Goal: Transaction & Acquisition: Purchase product/service

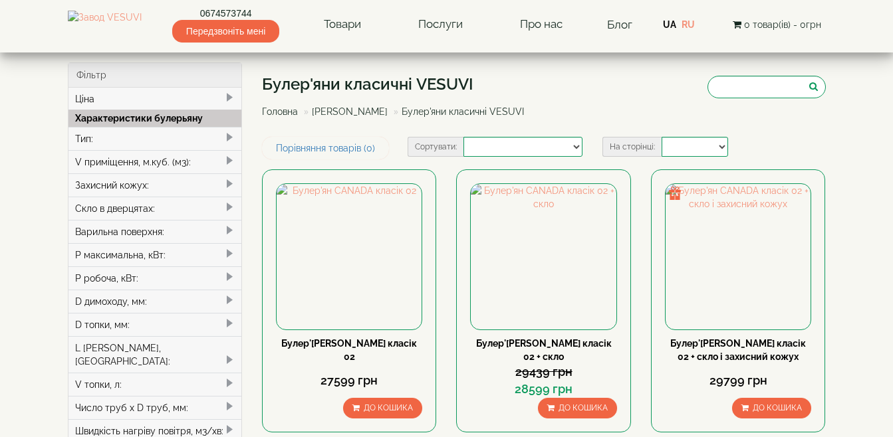
select select
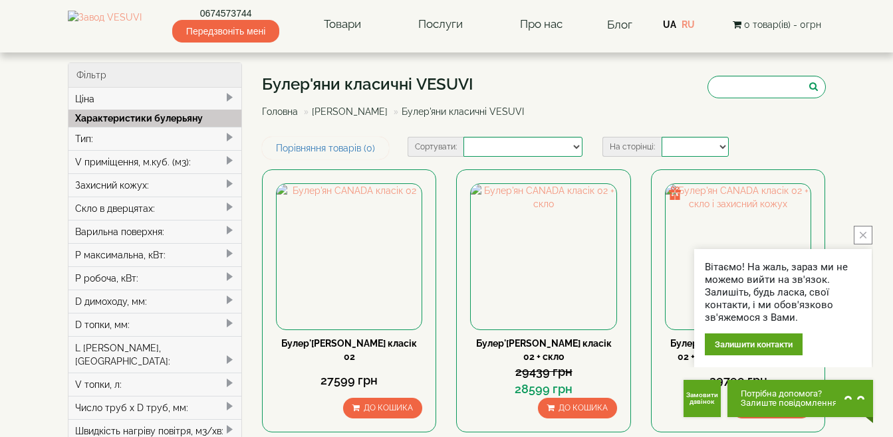
click at [863, 237] on icon "close button" at bounding box center [863, 235] width 7 height 7
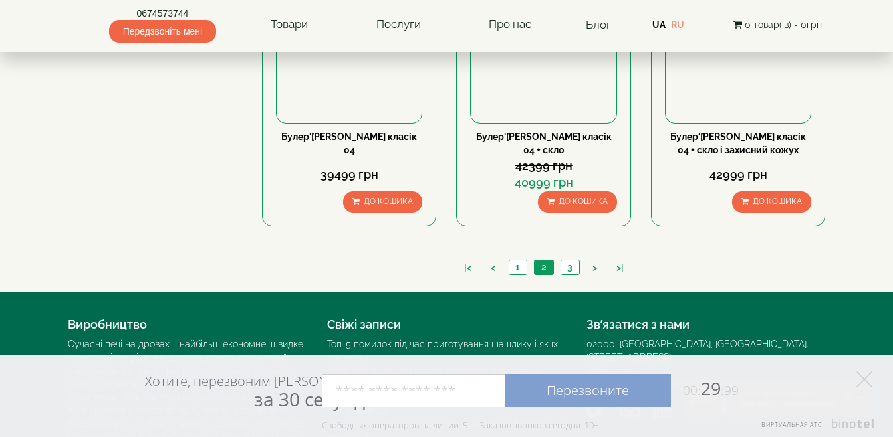
scroll to position [1422, 0]
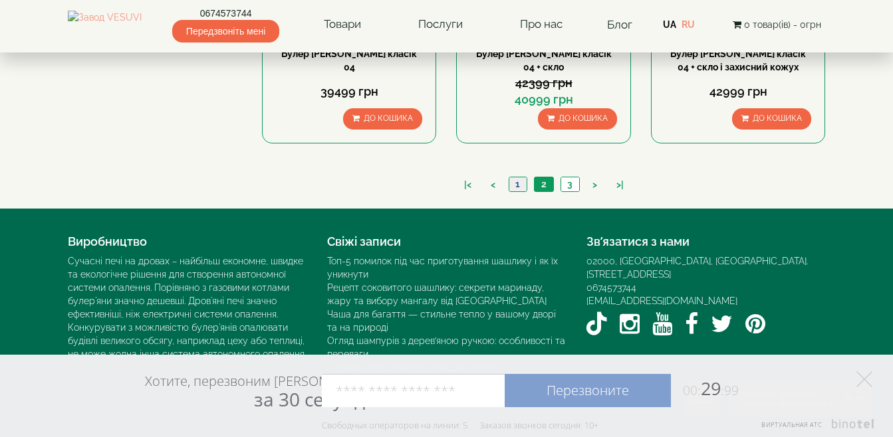
click at [515, 185] on link "1" at bounding box center [518, 185] width 18 height 14
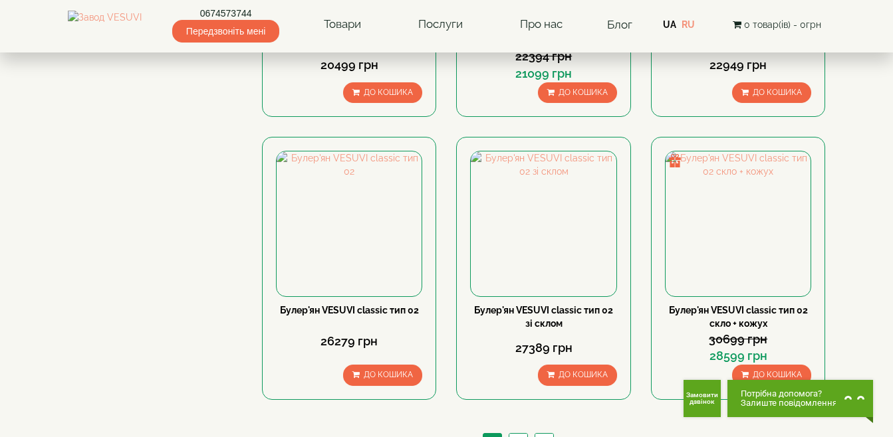
scroll to position [1197, 0]
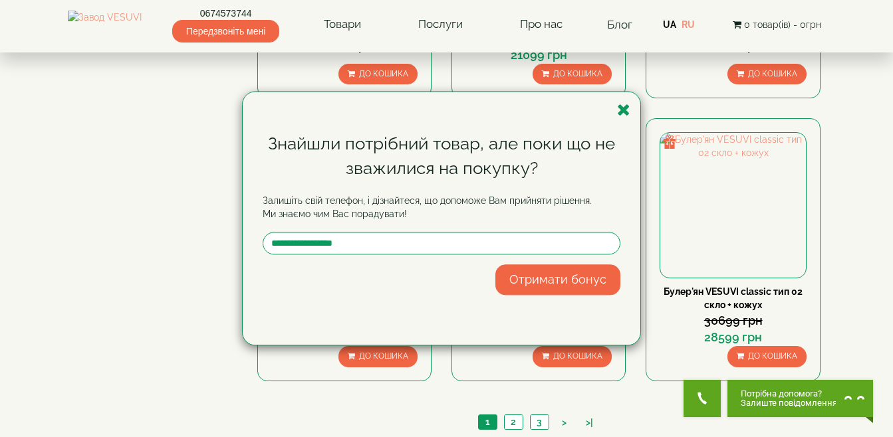
click at [631, 106] on div "Знайшли потрібний товар, але поки що не зважилися на покупку? Залишіть свій тел…" at bounding box center [442, 218] width 398 height 253
click at [623, 112] on icon "button" at bounding box center [623, 110] width 13 height 17
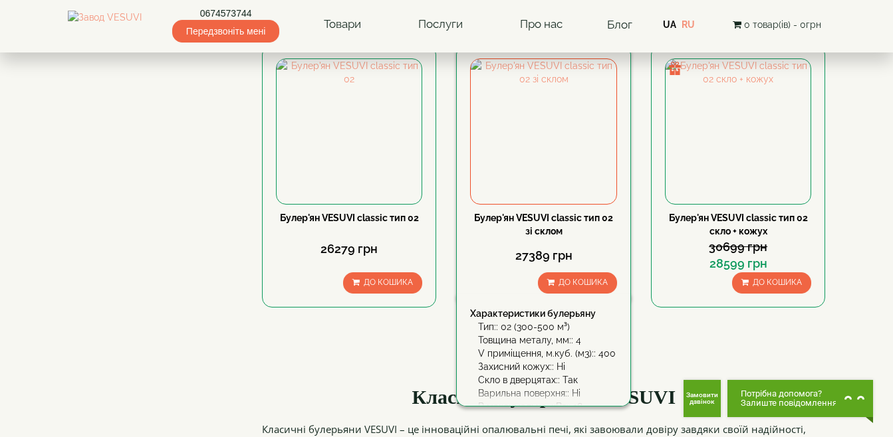
scroll to position [1396, 0]
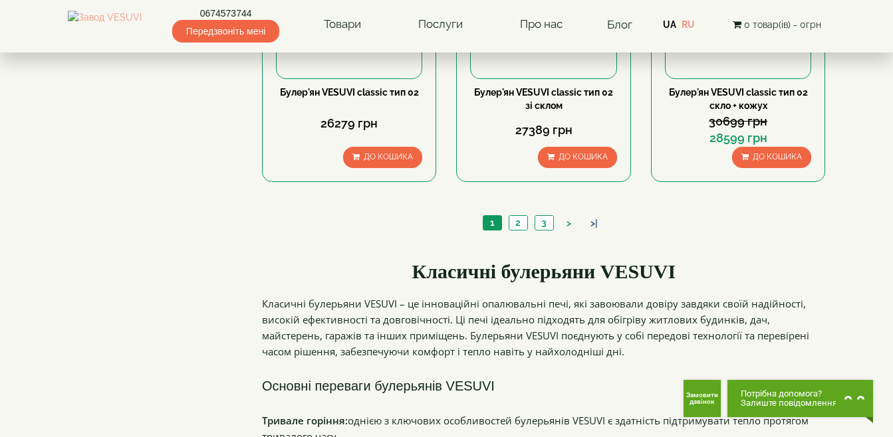
click at [598, 223] on link ">|" at bounding box center [594, 224] width 21 height 14
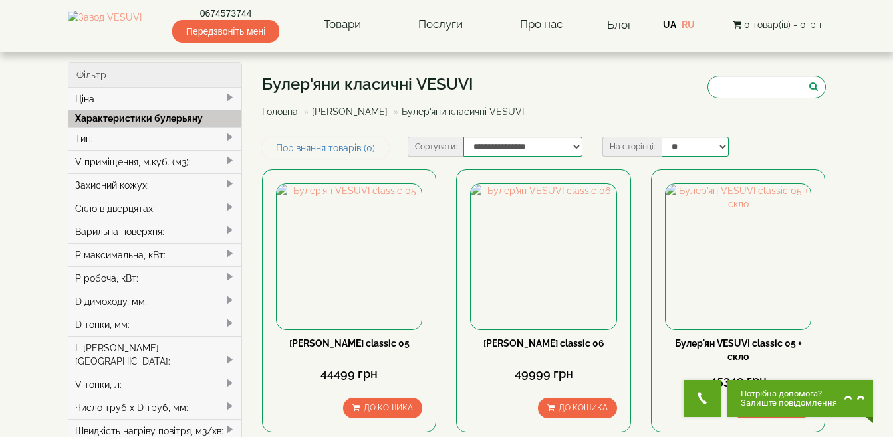
click at [342, 113] on link "[PERSON_NAME]" at bounding box center [350, 111] width 76 height 11
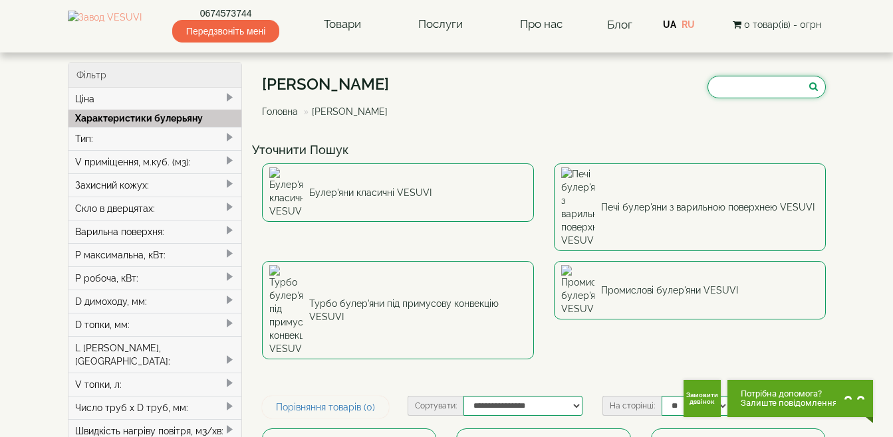
click at [714, 88] on input "search" at bounding box center [766, 87] width 118 height 23
type input "*********"
click at [809, 86] on icon "submit" at bounding box center [813, 86] width 9 height 9
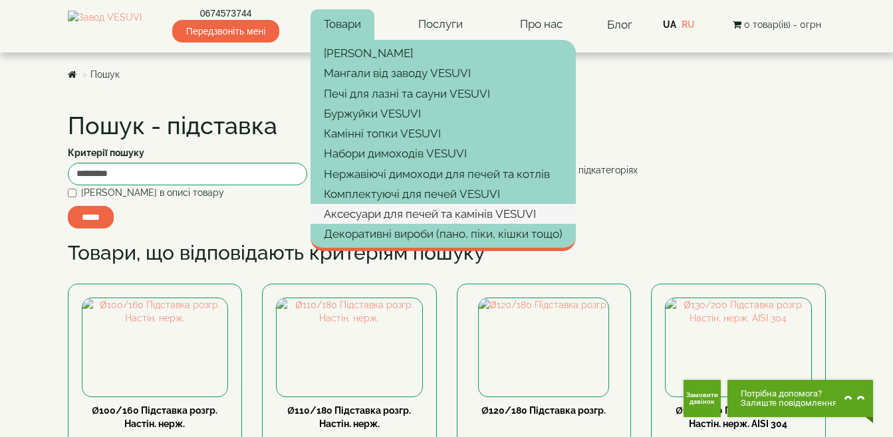
click at [479, 211] on link "Аксесуари для печей та камінів VESUVI" at bounding box center [442, 214] width 265 height 20
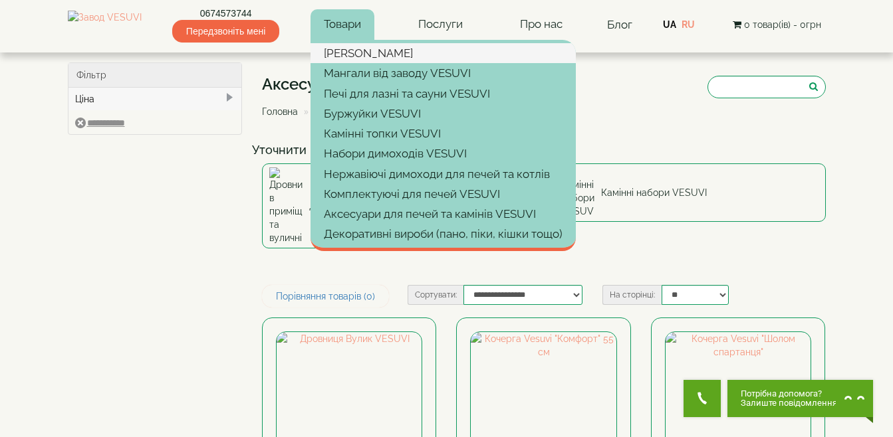
click at [390, 45] on link "[PERSON_NAME]" at bounding box center [442, 53] width 265 height 20
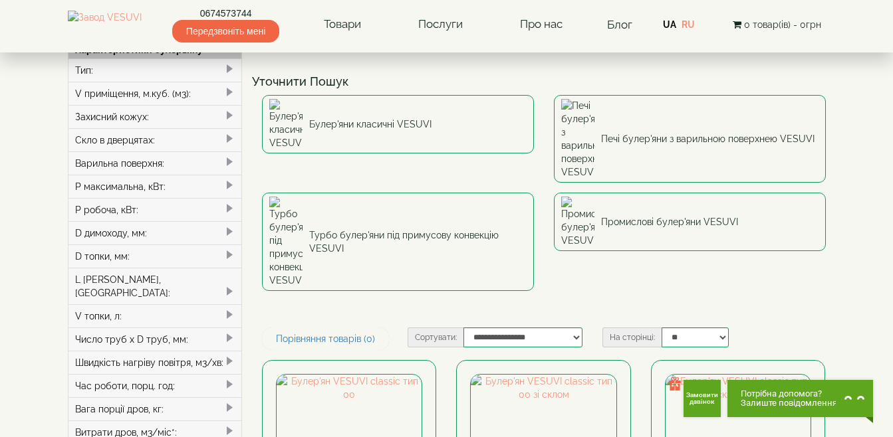
scroll to position [66, 0]
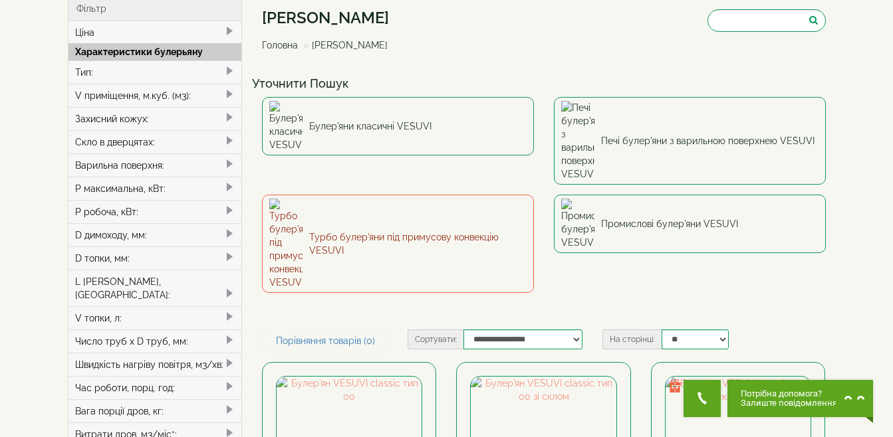
click at [460, 195] on link "Турбо булер'яни під примусову конвекцію VESUVI" at bounding box center [398, 244] width 272 height 98
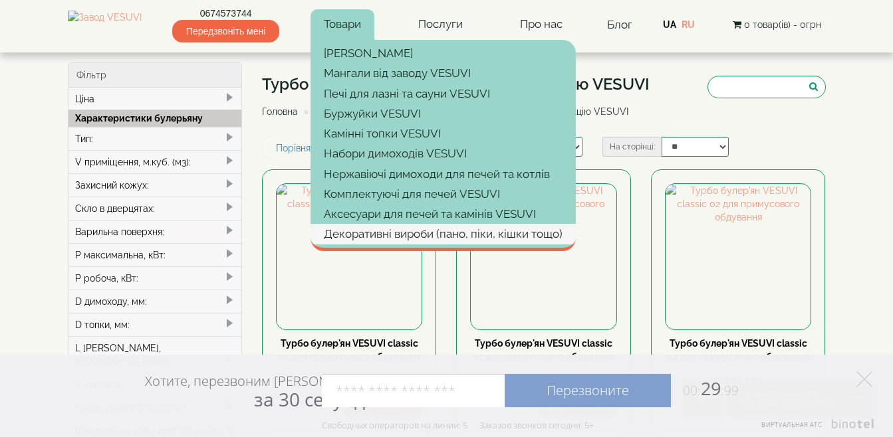
click at [497, 233] on link "Декоративні вироби (пано, піки, кішки тощо)" at bounding box center [442, 234] width 265 height 20
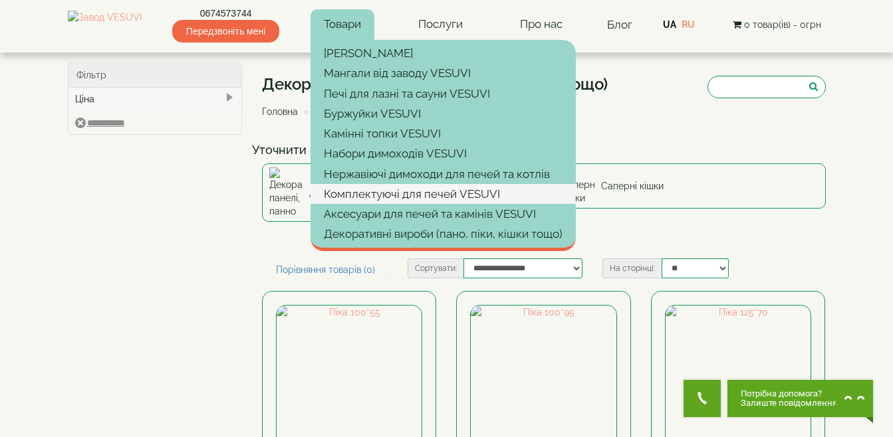
click at [415, 196] on link "Комплектуючі для печей VESUVI" at bounding box center [442, 194] width 265 height 20
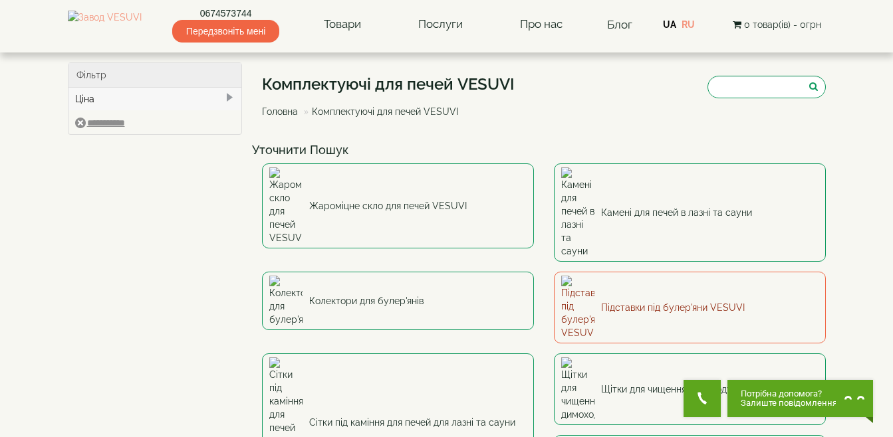
click at [660, 272] on link "Підставки під булер'яни VESUVI" at bounding box center [690, 308] width 272 height 72
